Goal: Information Seeking & Learning: Find specific fact

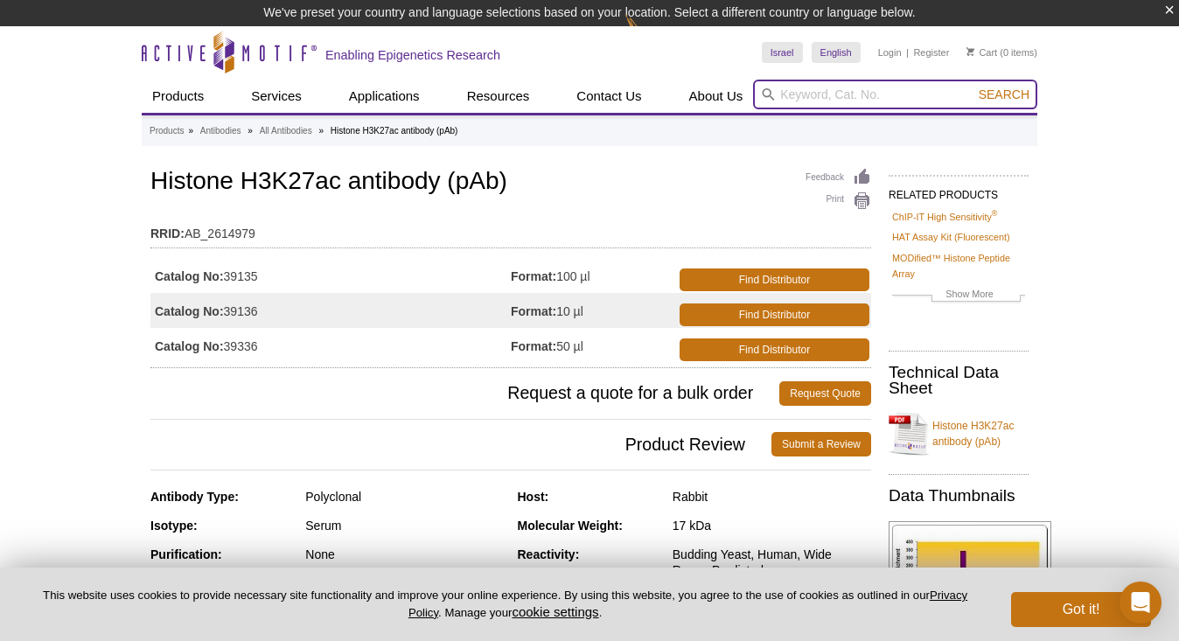
click at [827, 98] on input "search" at bounding box center [895, 95] width 284 height 30
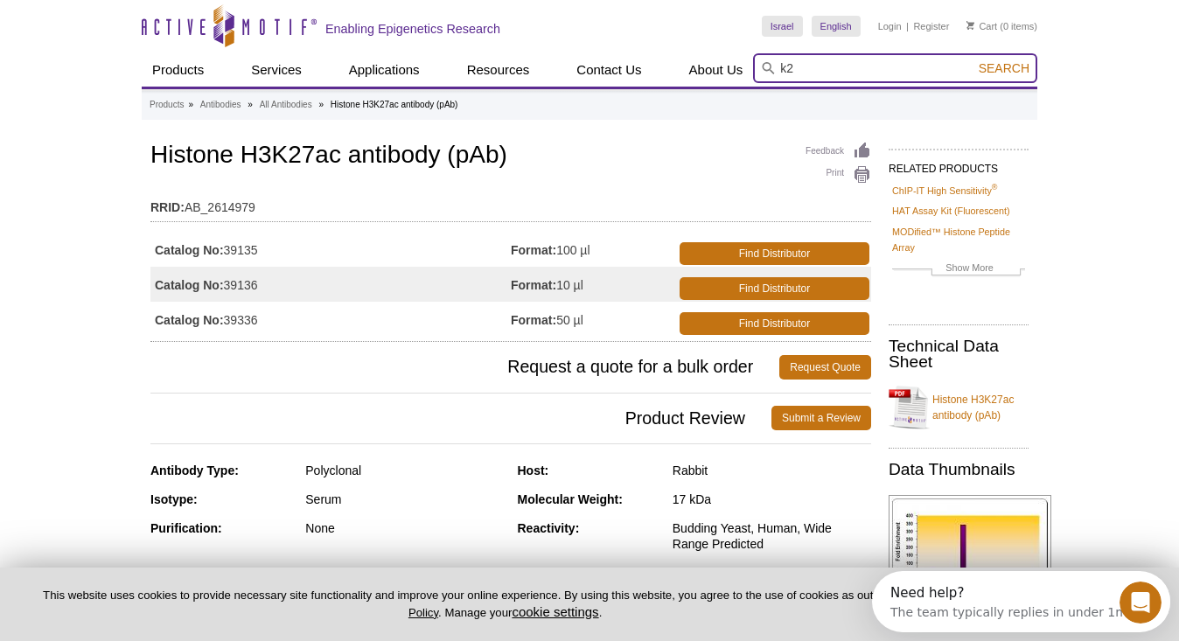
type input "k"
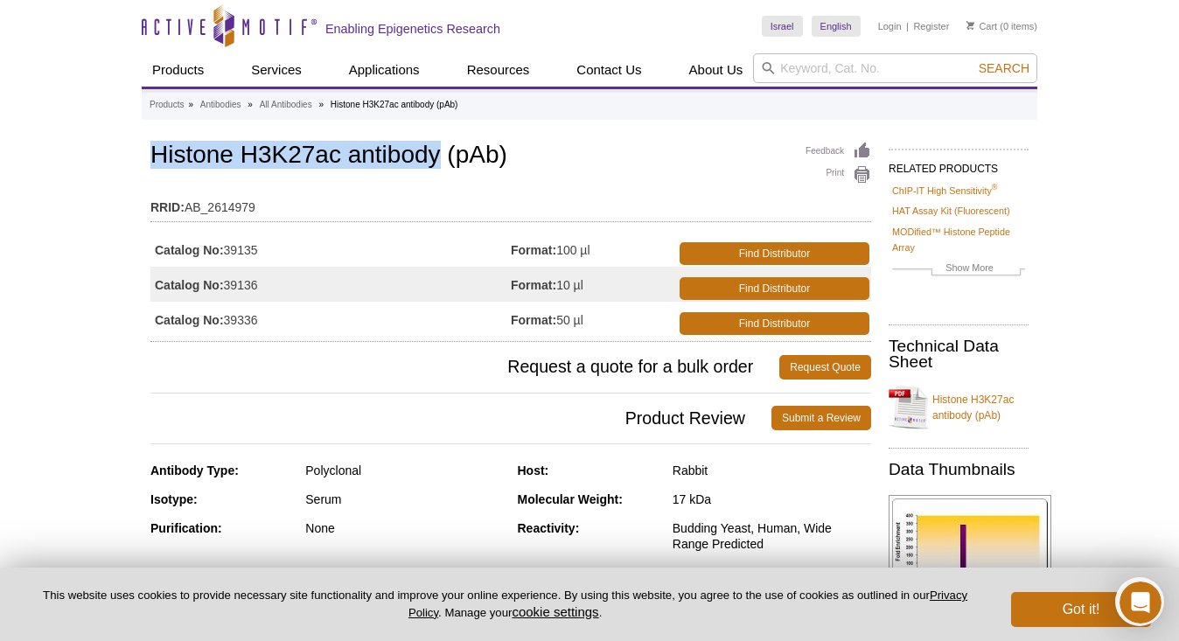
drag, startPoint x: 438, startPoint y: 154, endPoint x: 147, endPoint y: 149, distance: 291.2
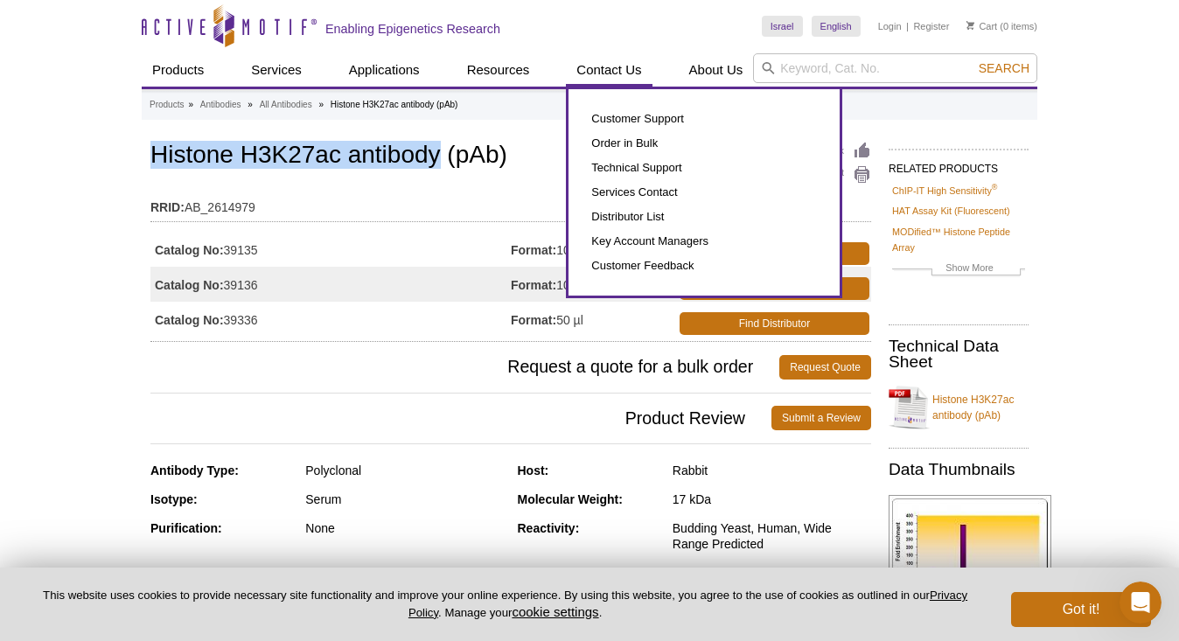
copy h1 "Histone H3K27ac antibody"
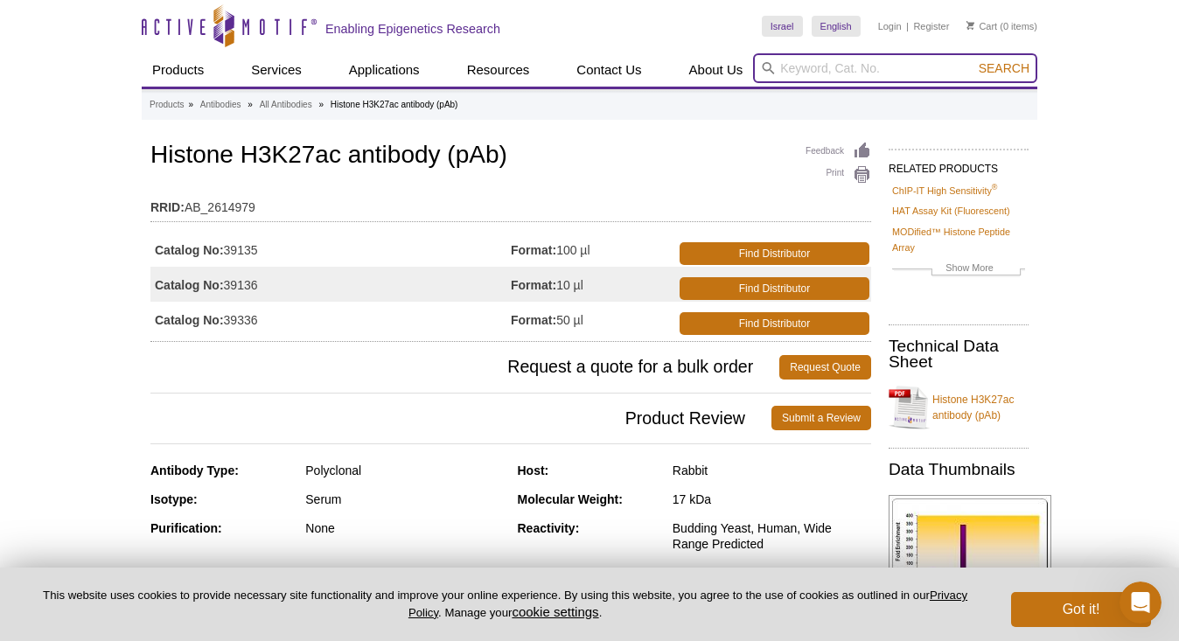
click at [856, 65] on input "search" at bounding box center [895, 68] width 284 height 30
paste input "Histone H3K27ac antibody"
type input "Histone H3K27ac antibody"
click at [973, 60] on button "Search" at bounding box center [1003, 68] width 61 height 16
